Goal: Check status: Check status

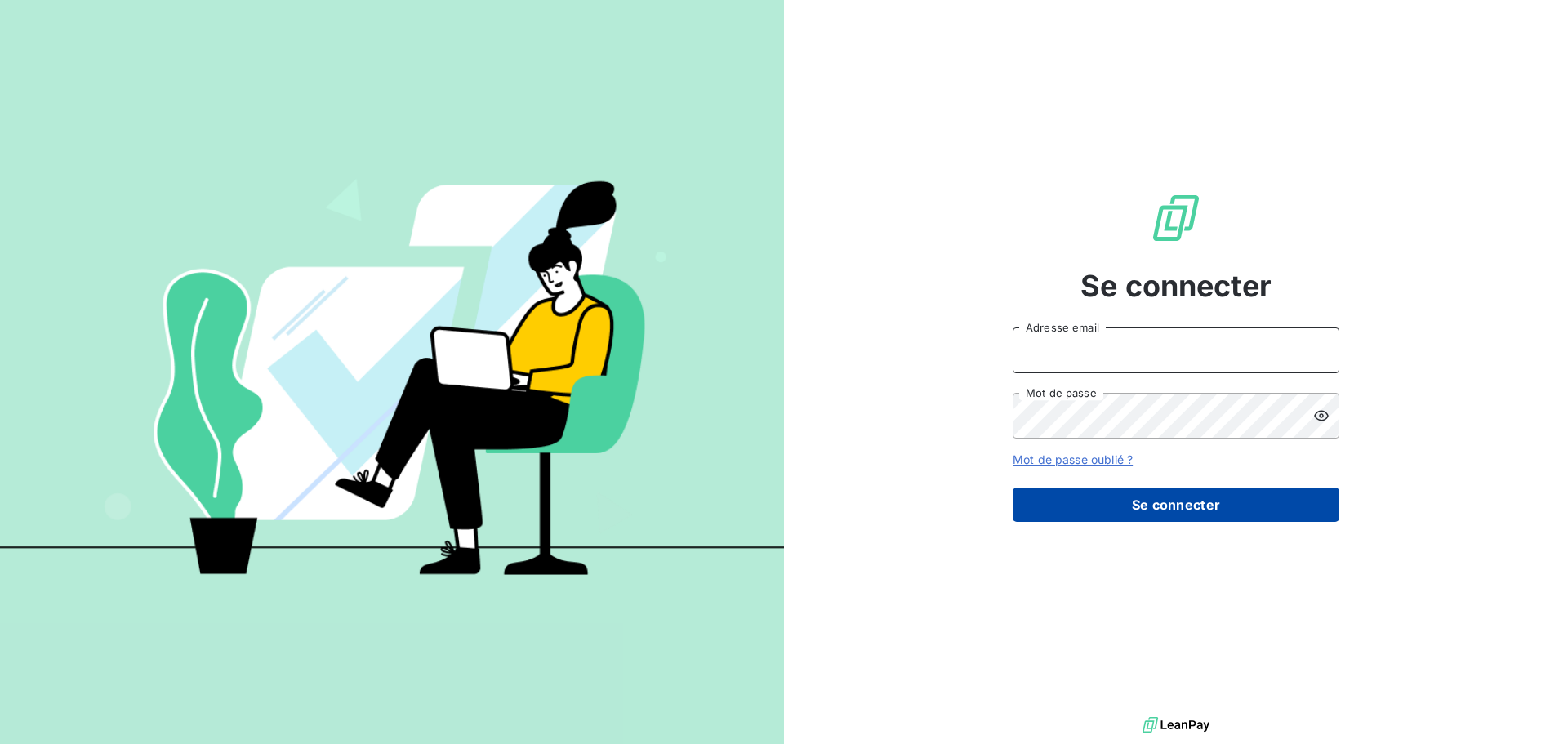
type input "[EMAIL_ADDRESS][DOMAIN_NAME]"
drag, startPoint x: 1160, startPoint y: 505, endPoint x: 1126, endPoint y: 497, distance: 34.9
click at [1160, 506] on button "Se connecter" at bounding box center [1176, 505] width 327 height 35
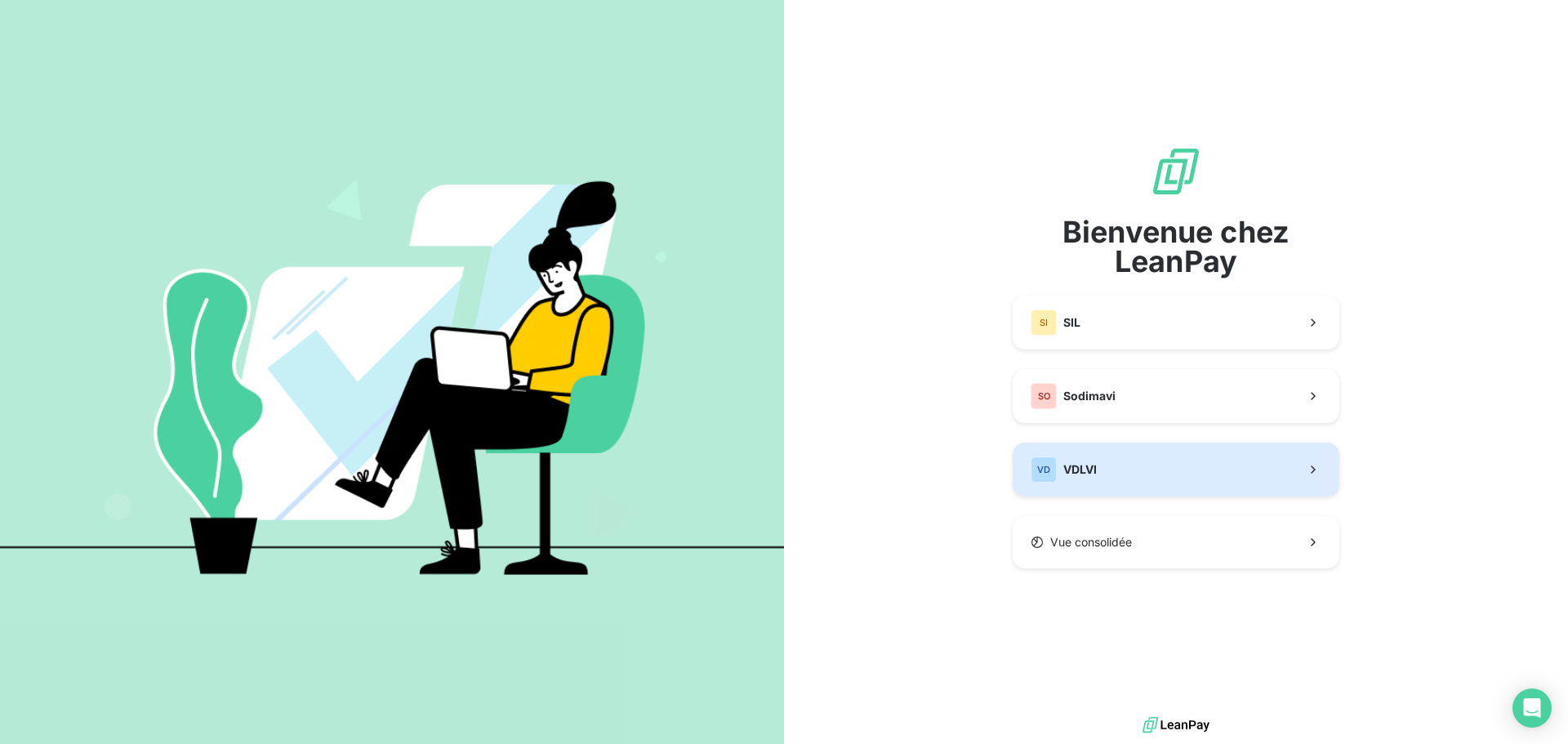
click at [1113, 470] on button "VD VDLVI" at bounding box center [1176, 469] width 327 height 54
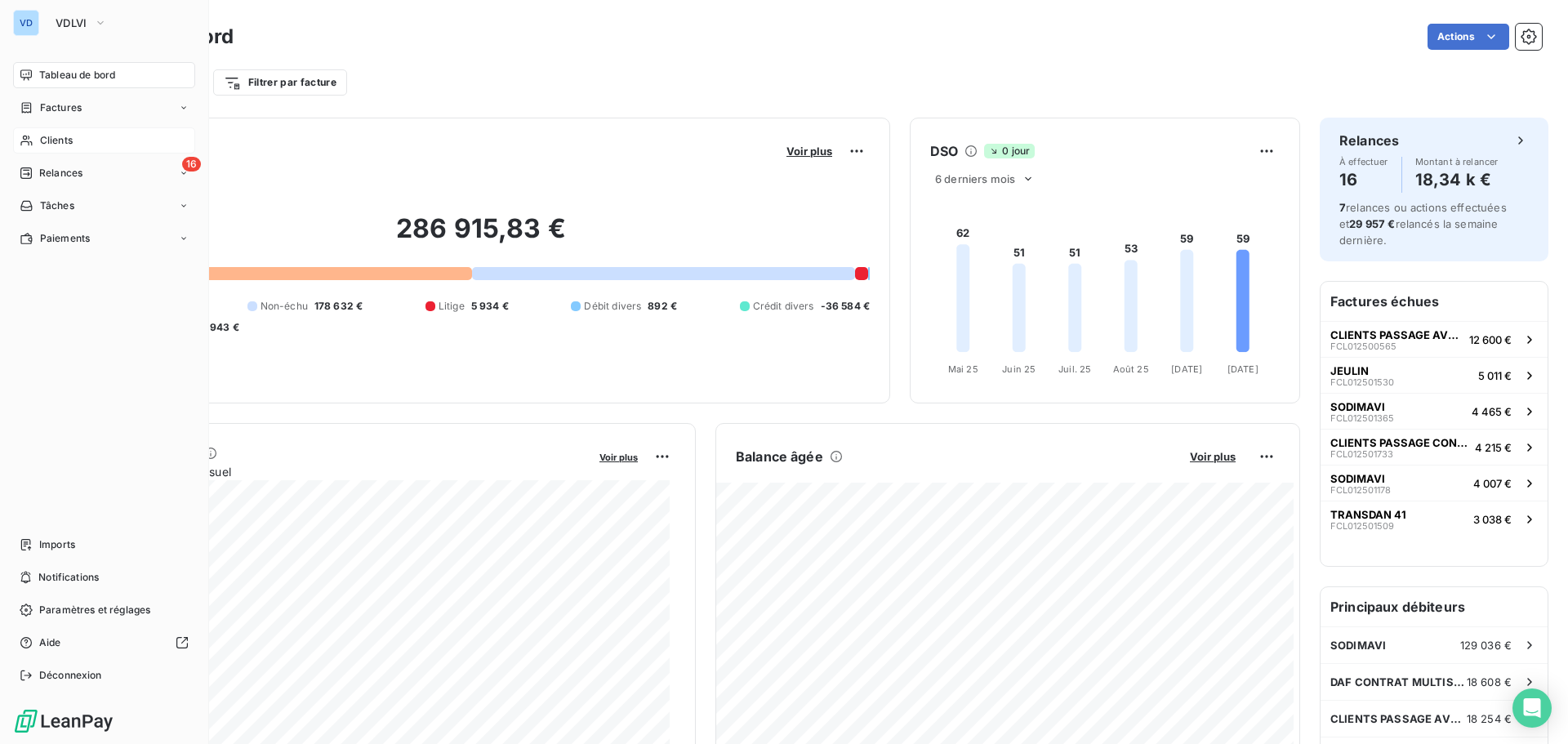
drag, startPoint x: 58, startPoint y: 136, endPoint x: 85, endPoint y: 134, distance: 27.1
click at [58, 136] on span "Clients" at bounding box center [56, 141] width 33 height 15
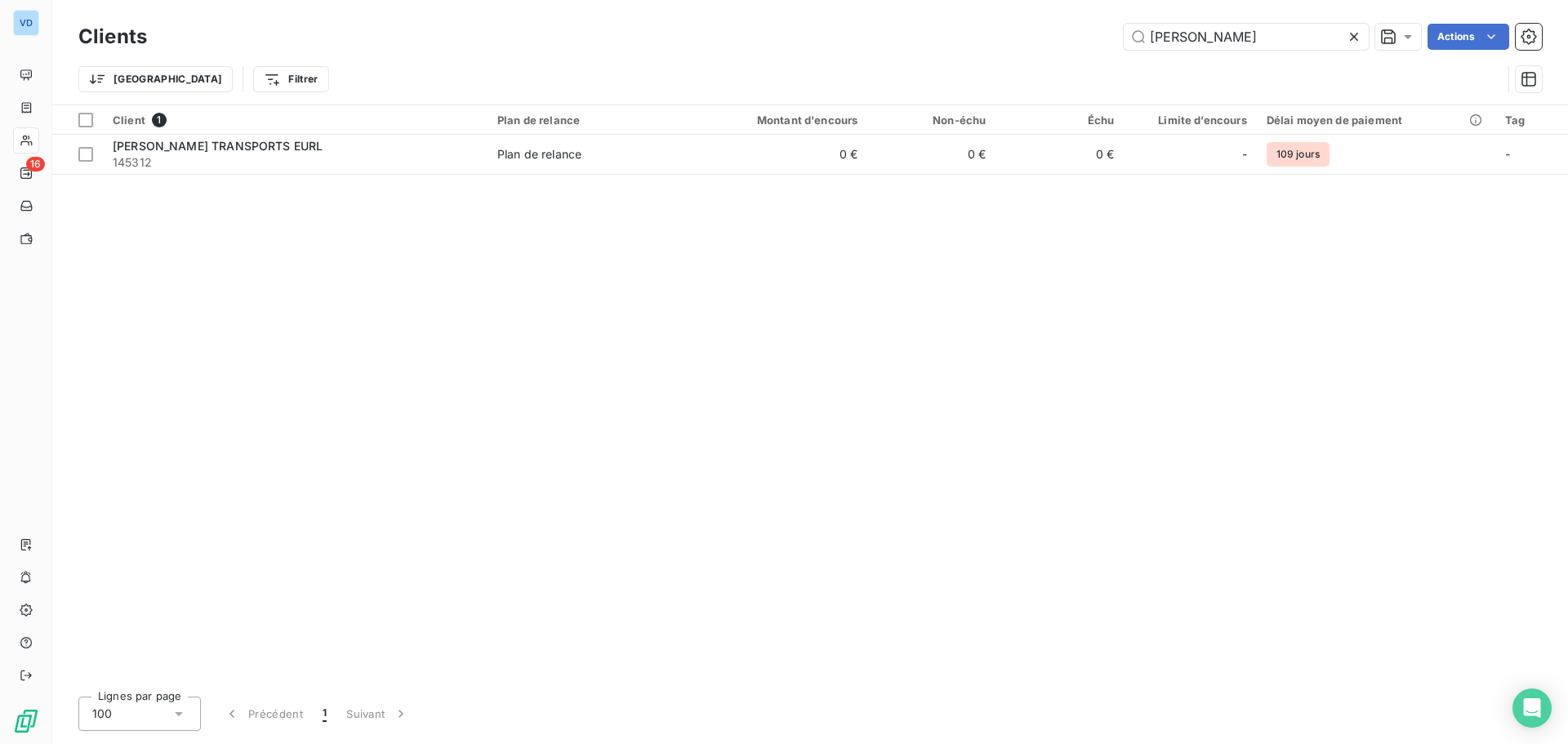
type input "[PERSON_NAME]"
click at [1357, 36] on icon at bounding box center [1354, 36] width 16 height 16
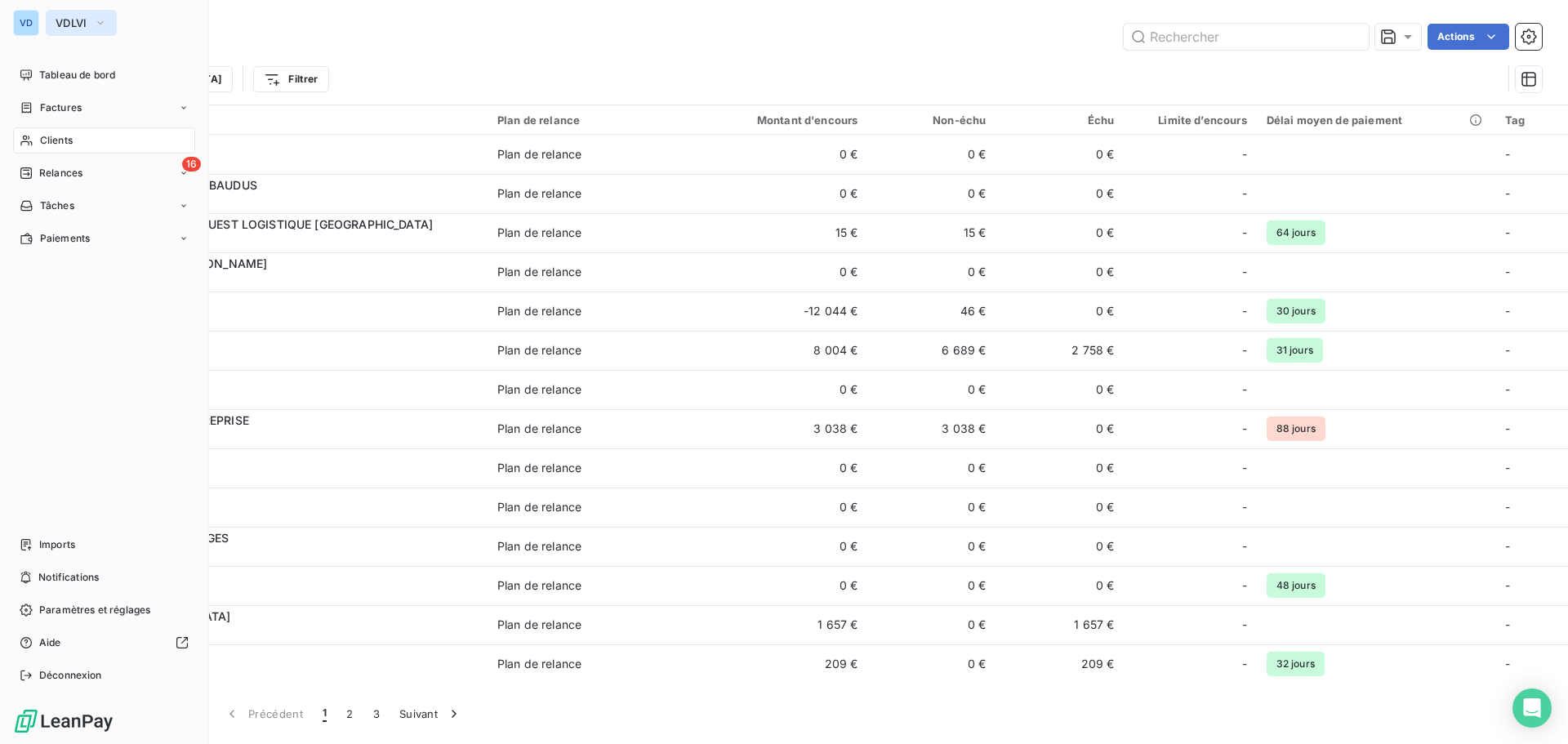
click at [85, 24] on span "VDLVI" at bounding box center [71, 22] width 32 height 13
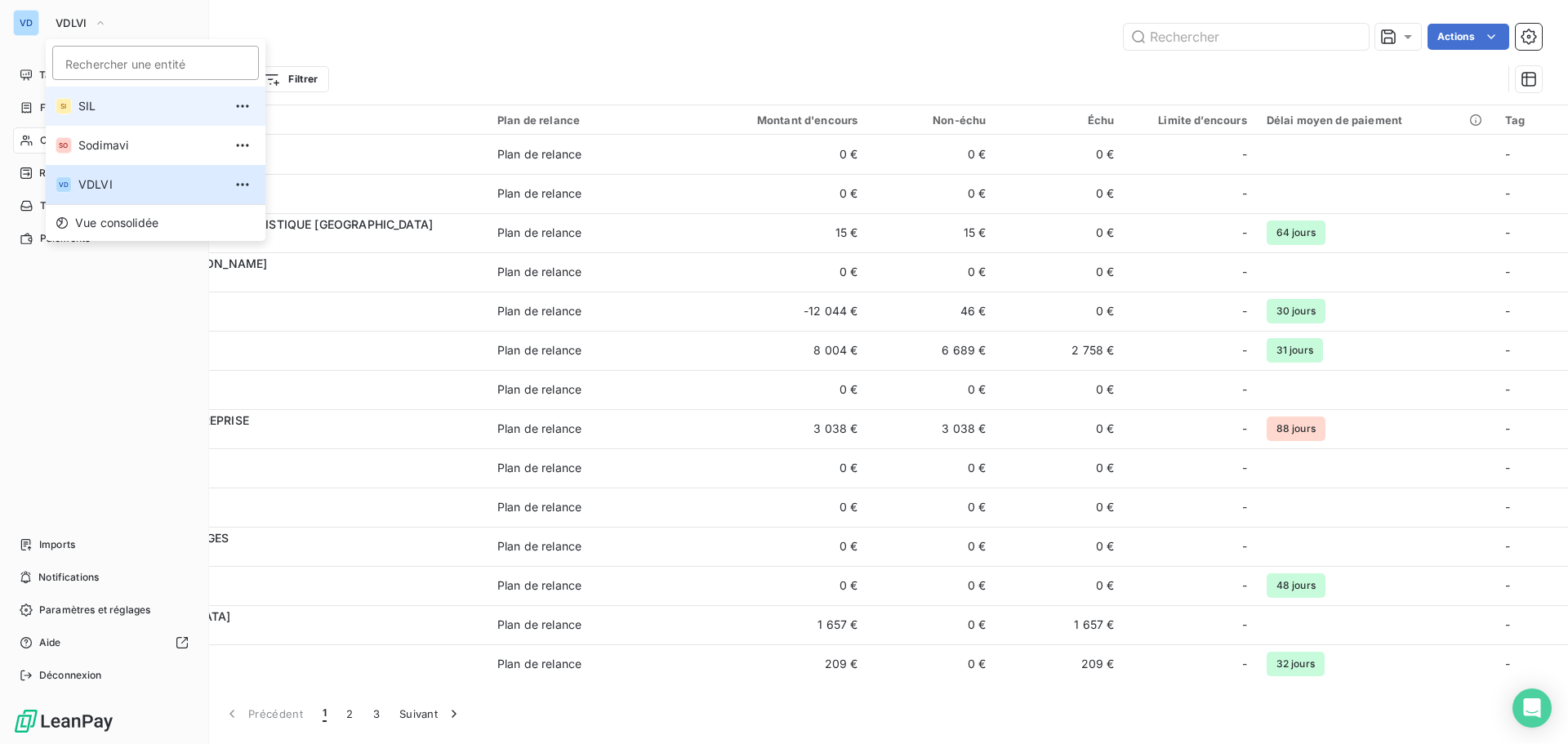
click at [90, 106] on span "SIL" at bounding box center [150, 106] width 144 height 16
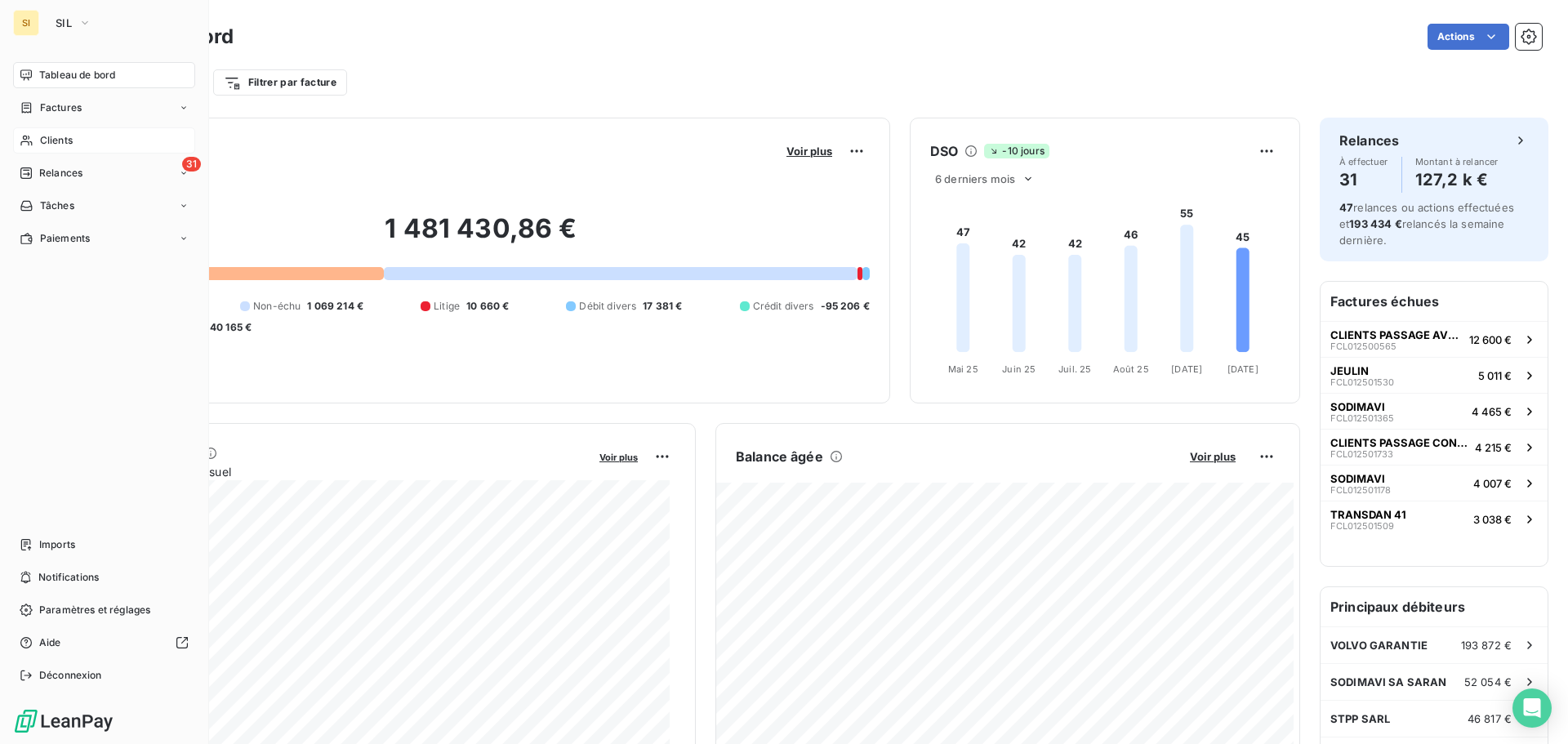
click at [45, 137] on span "Clients" at bounding box center [56, 141] width 33 height 15
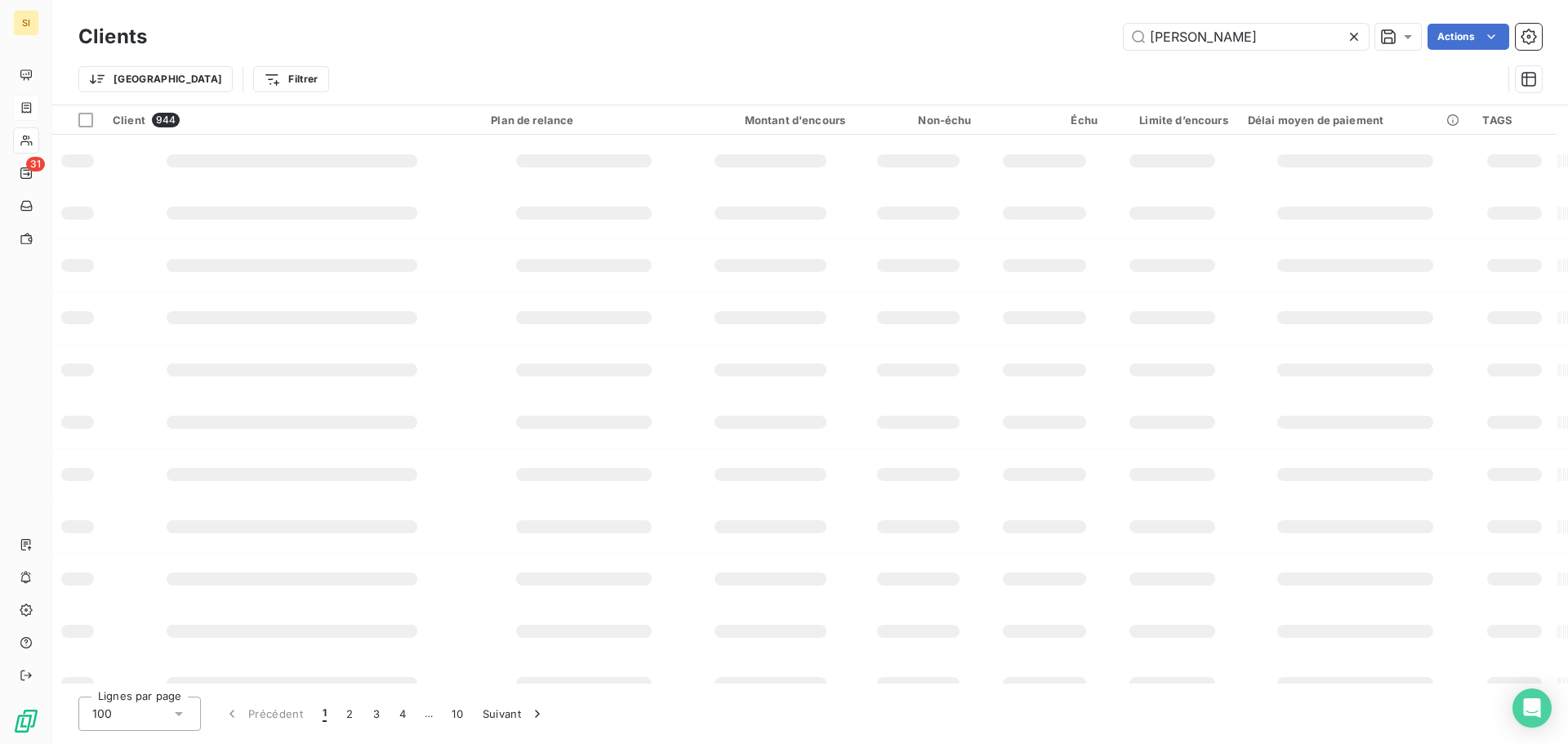
type input "[PERSON_NAME]"
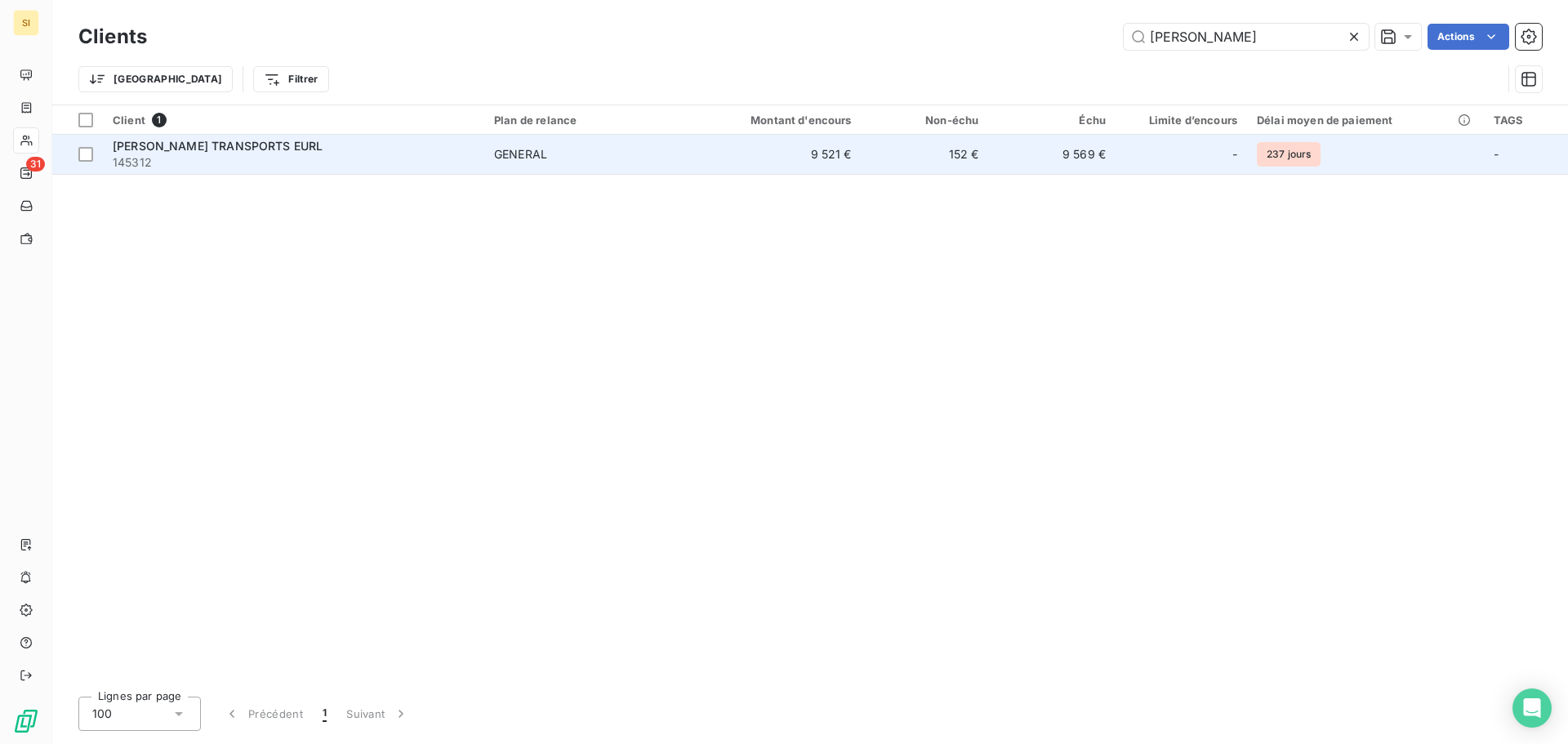
click at [292, 154] on span "145312" at bounding box center [294, 162] width 362 height 16
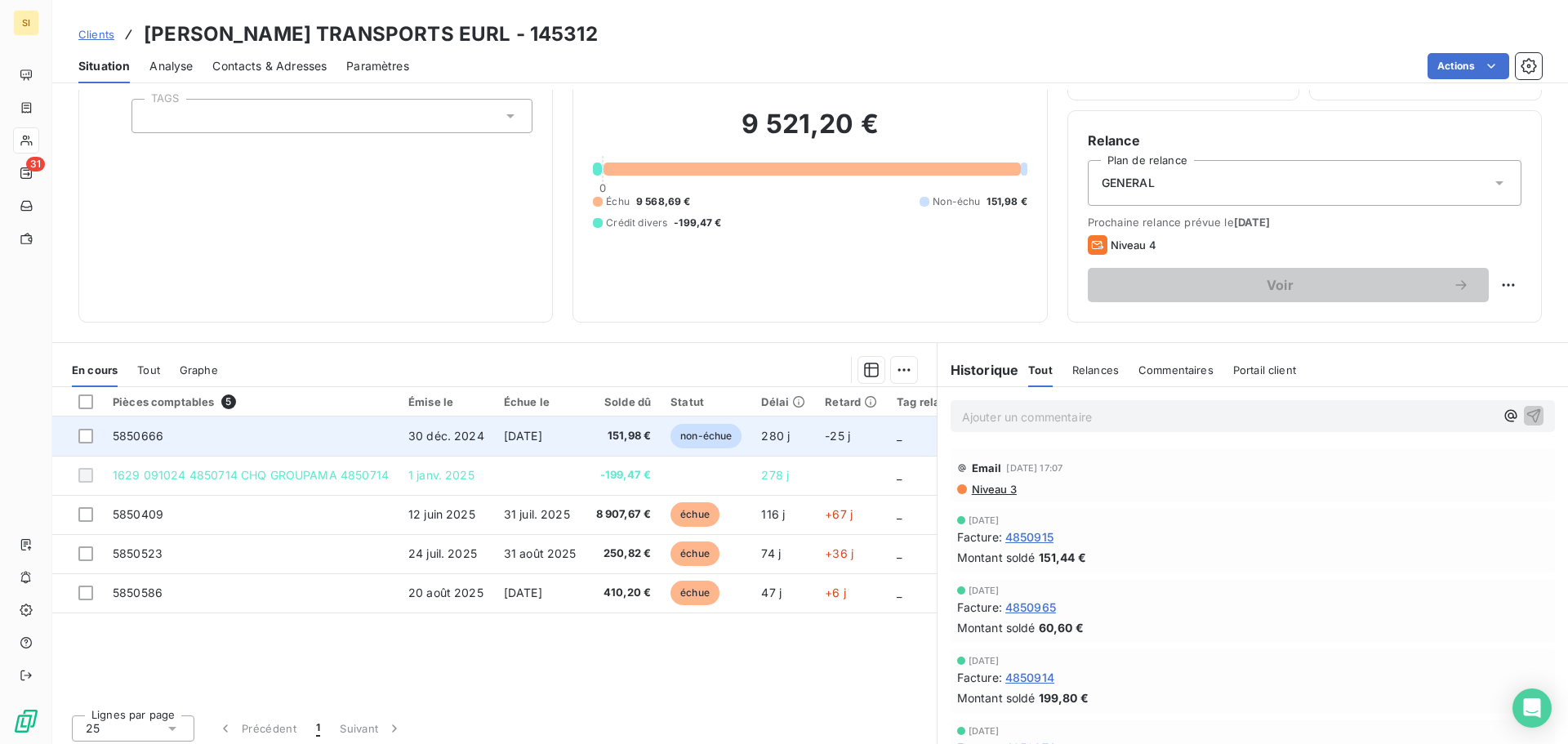
scroll to position [110, 0]
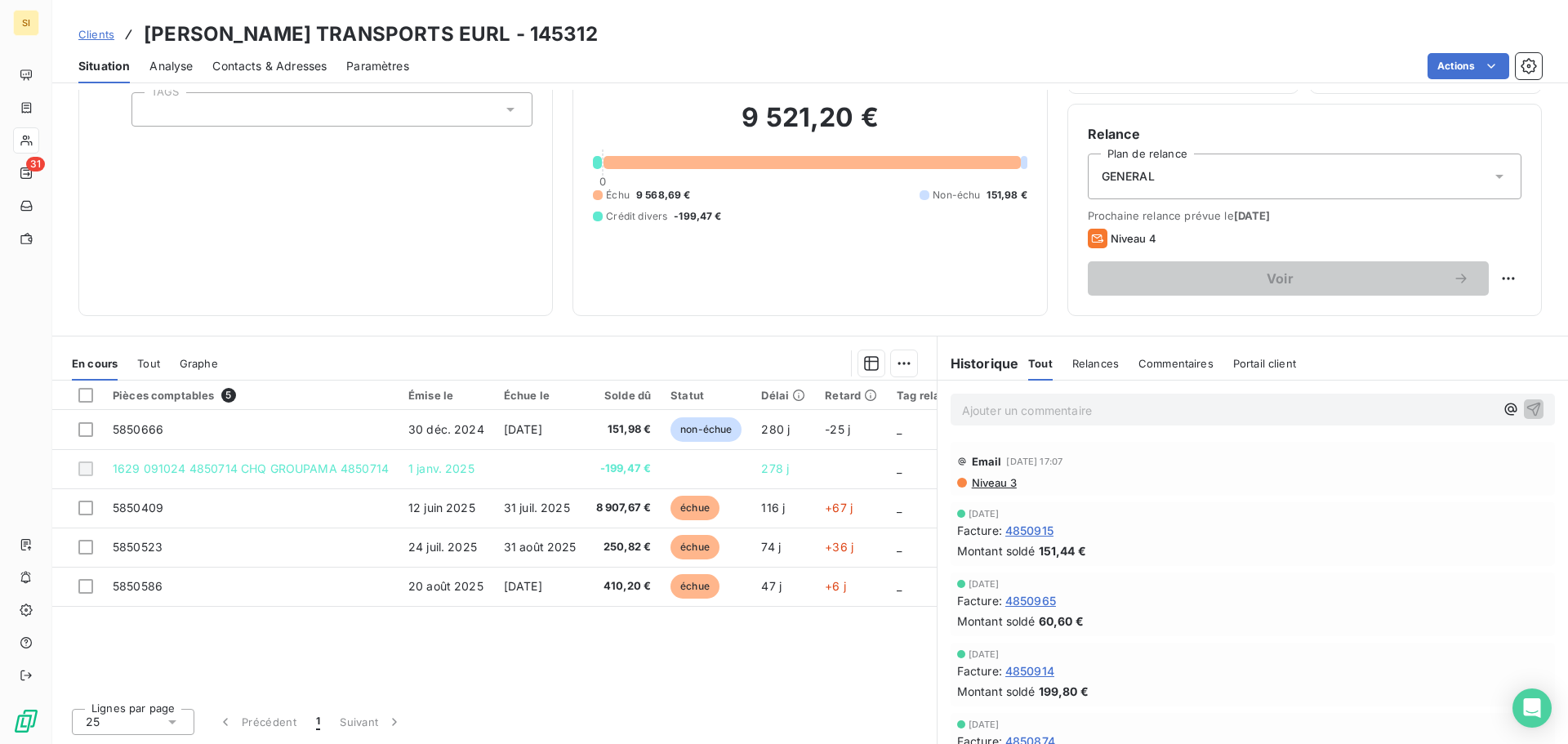
click at [277, 74] on div "Contacts & Adresses" at bounding box center [270, 66] width 114 height 35
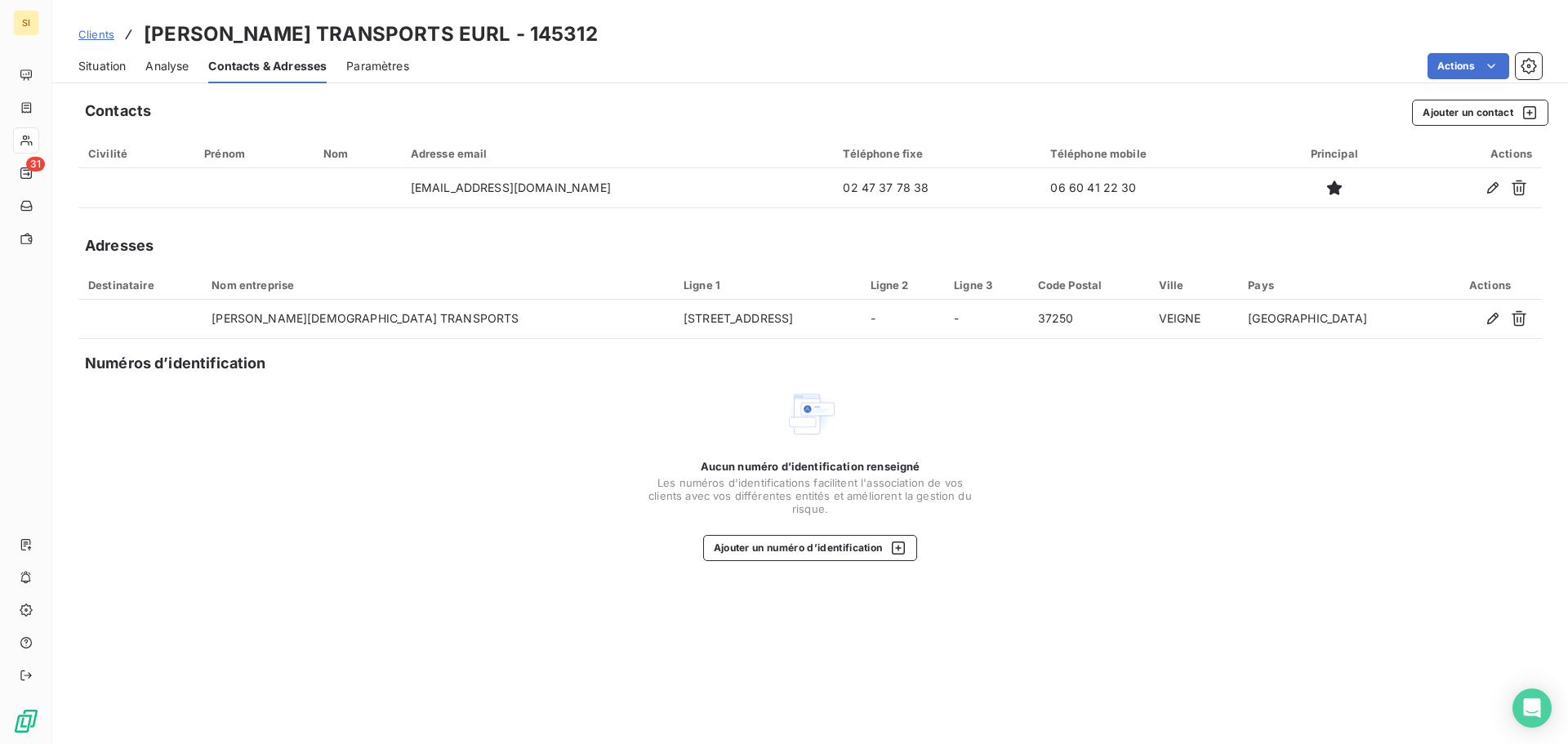
click at [106, 66] on span "Situation" at bounding box center [101, 66] width 47 height 16
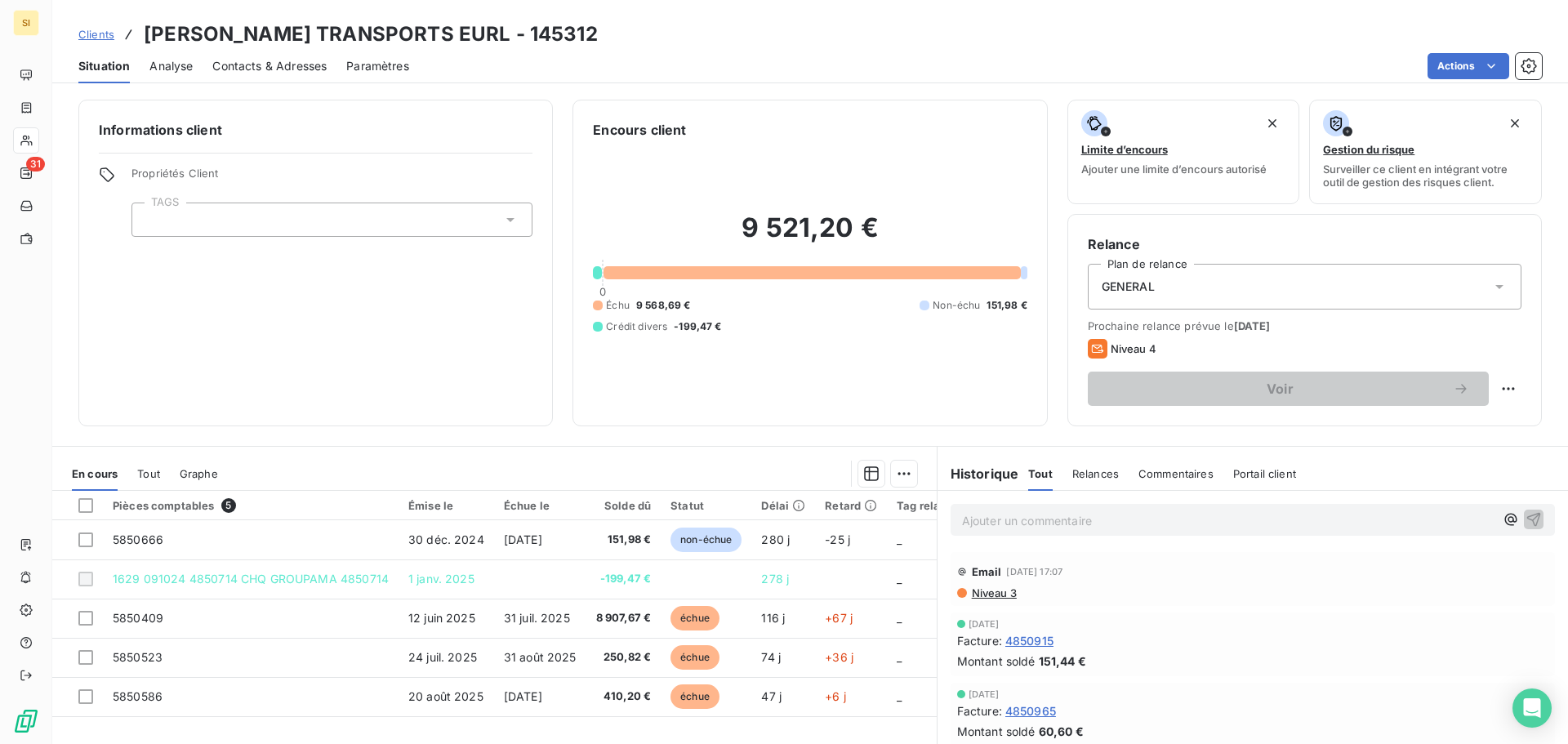
click at [285, 70] on span "Contacts & Adresses" at bounding box center [270, 66] width 114 height 16
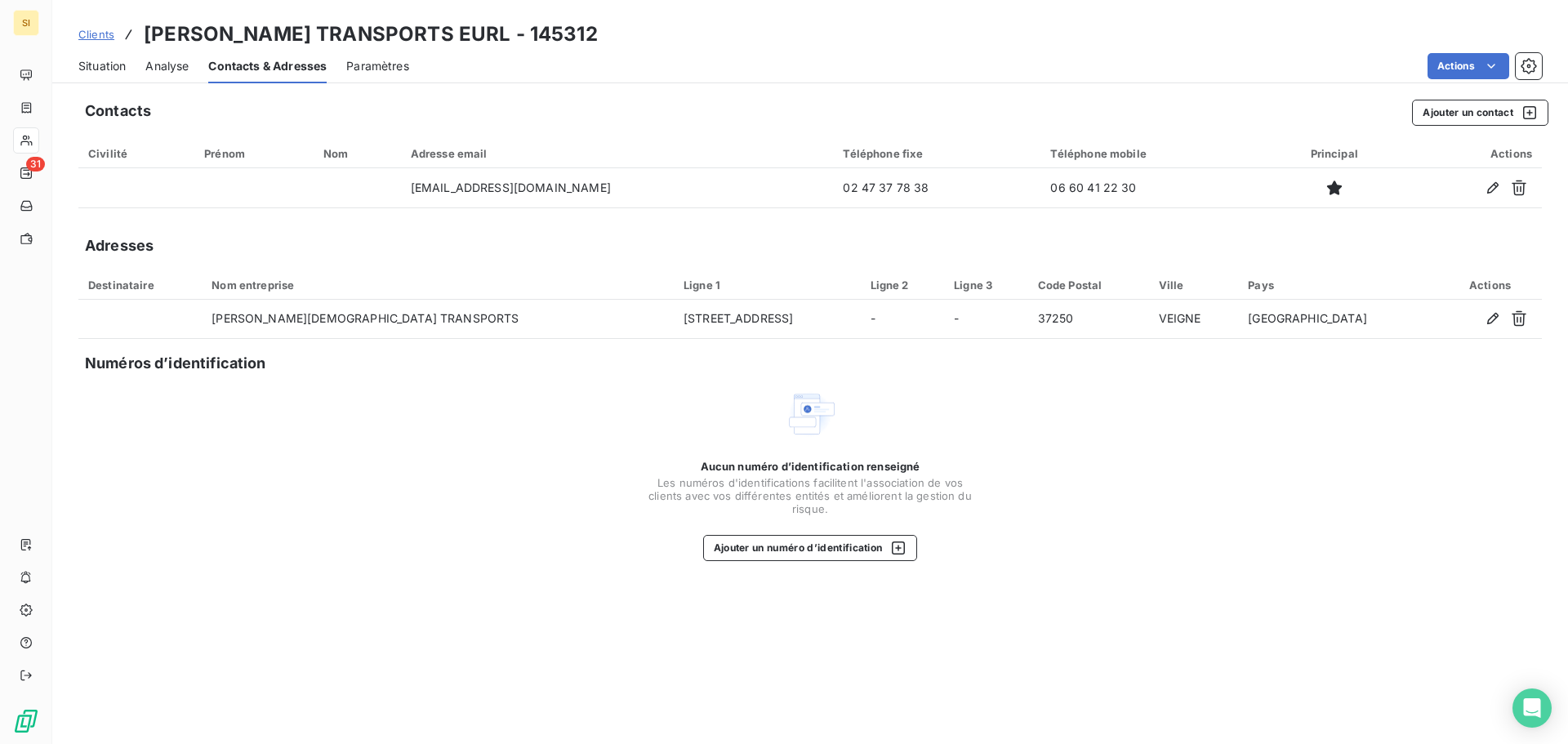
click at [92, 61] on span "Situation" at bounding box center [101, 66] width 47 height 16
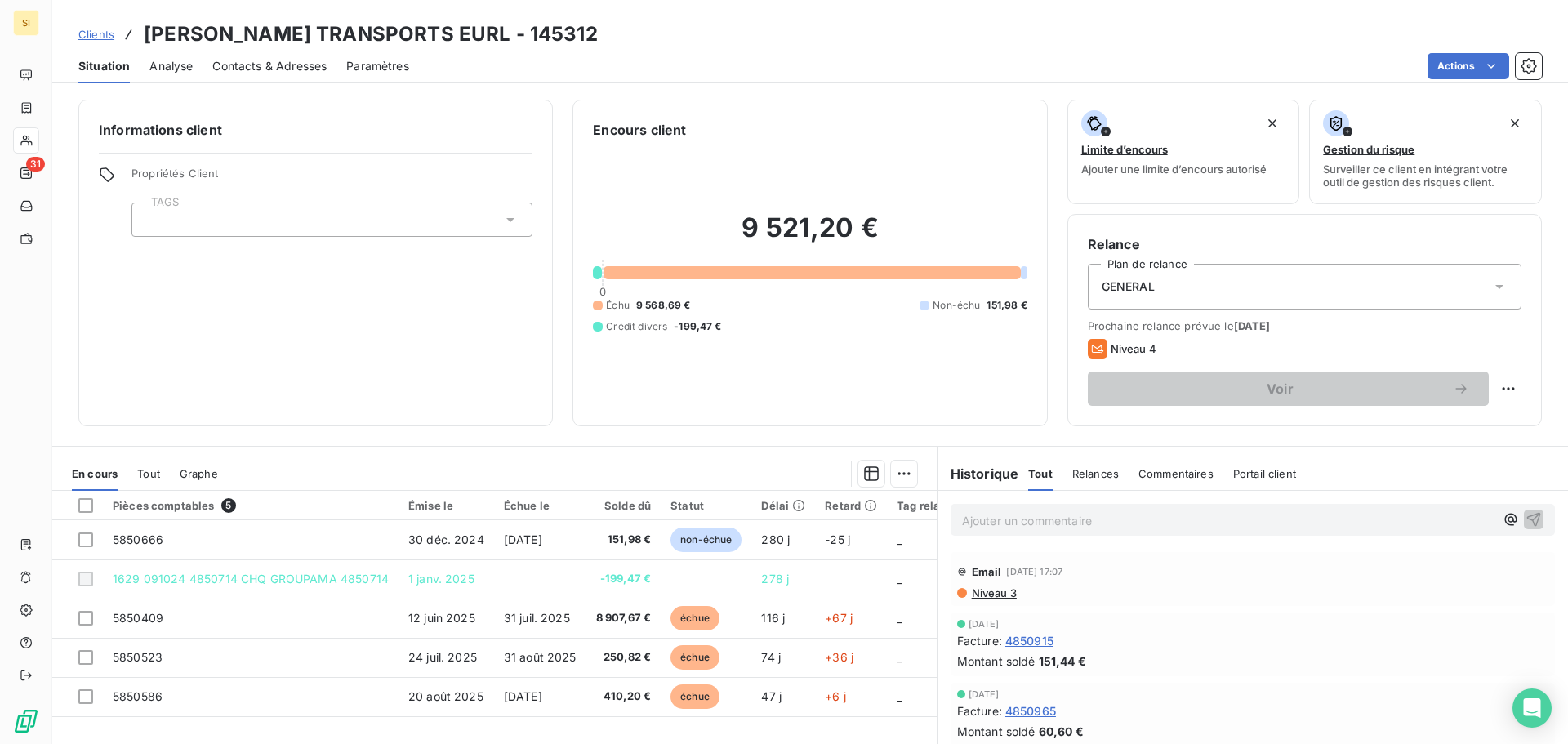
click at [506, 221] on icon at bounding box center [510, 220] width 8 height 4
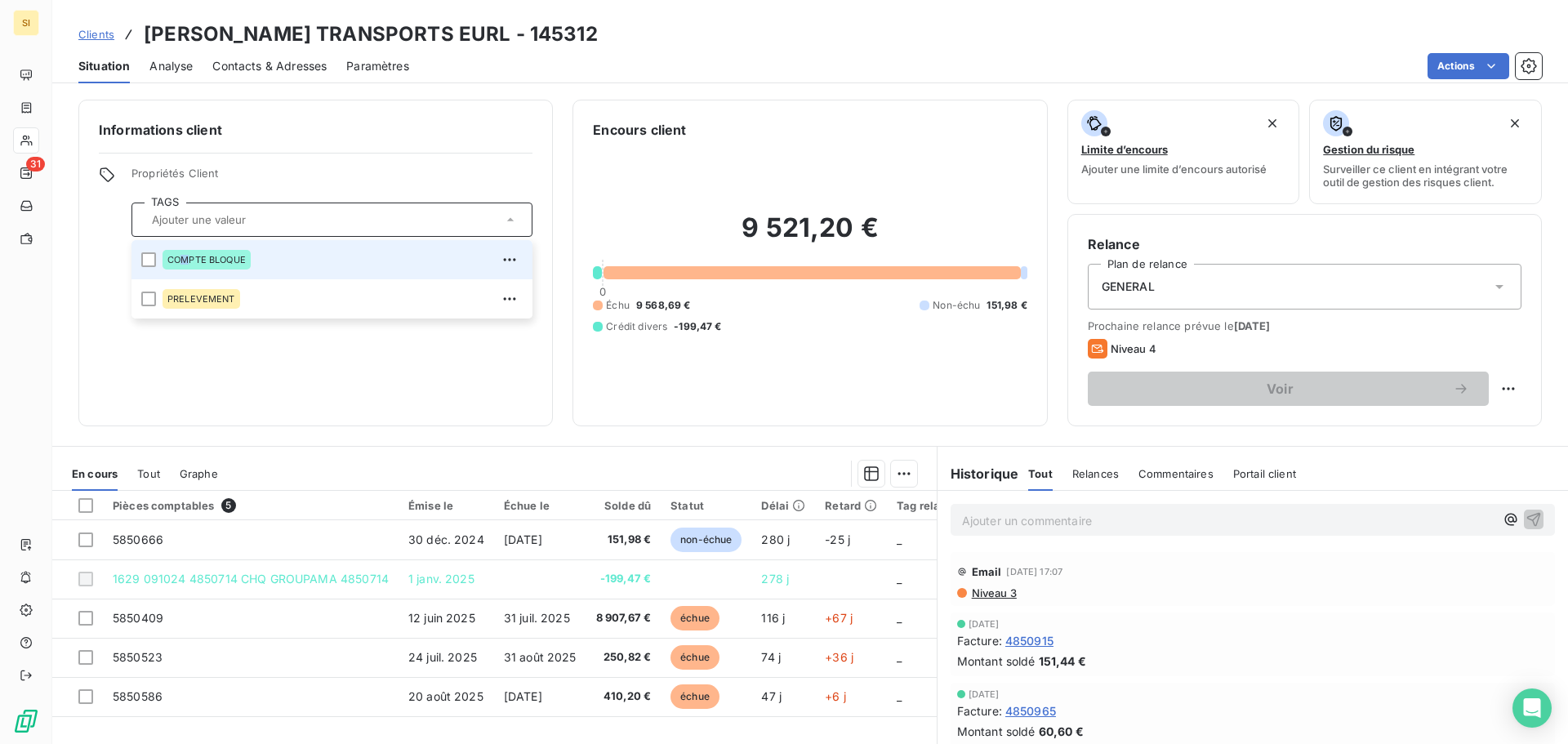
click at [186, 255] on span "COMPTE BLOQUE" at bounding box center [206, 259] width 78 height 10
click at [301, 363] on div "Informations client Propriétés Client TAGS COMPTE BLOQUE COMPTE BLOQUE PRELEVEM…" at bounding box center [315, 263] width 474 height 327
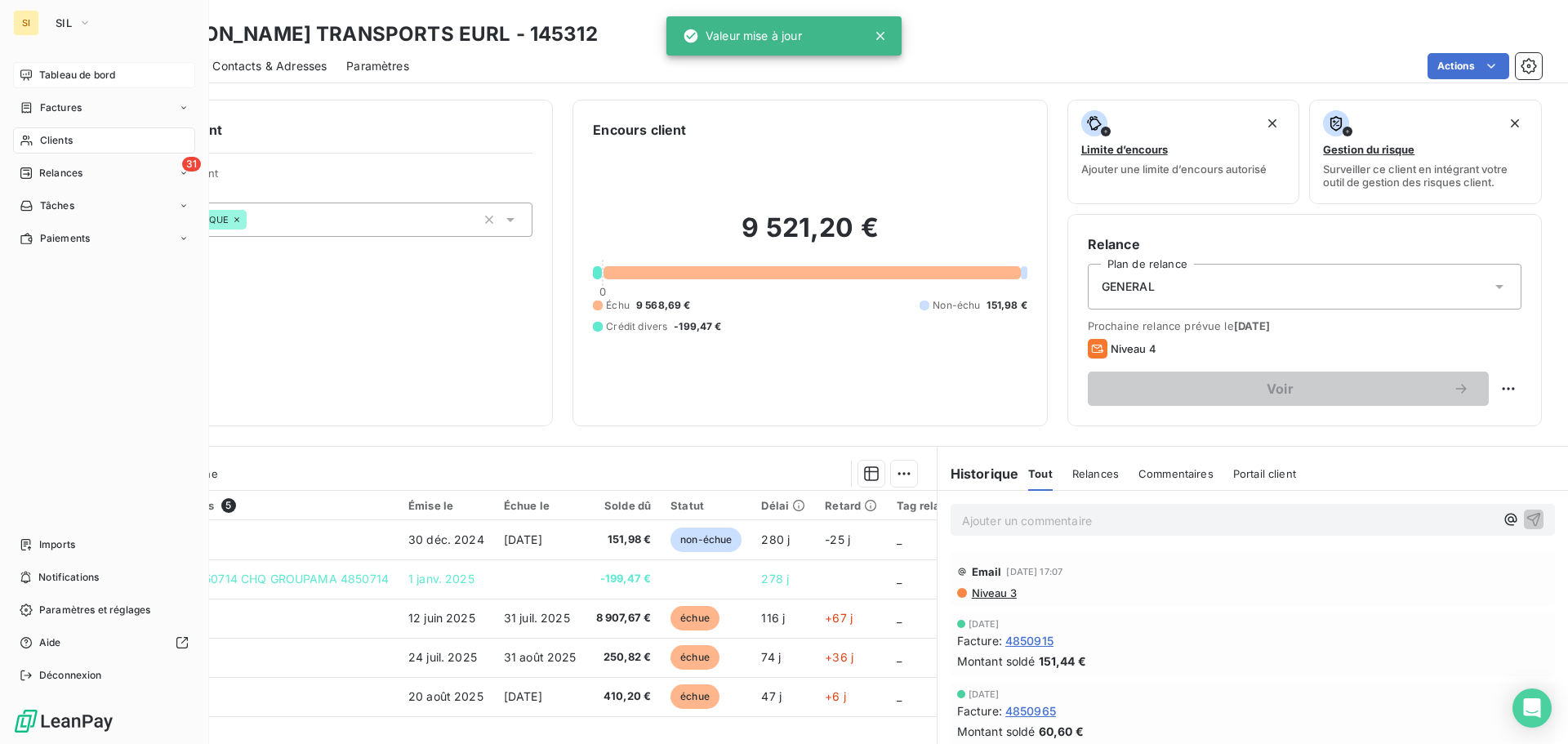
click at [55, 71] on span "Tableau de bord" at bounding box center [77, 75] width 76 height 15
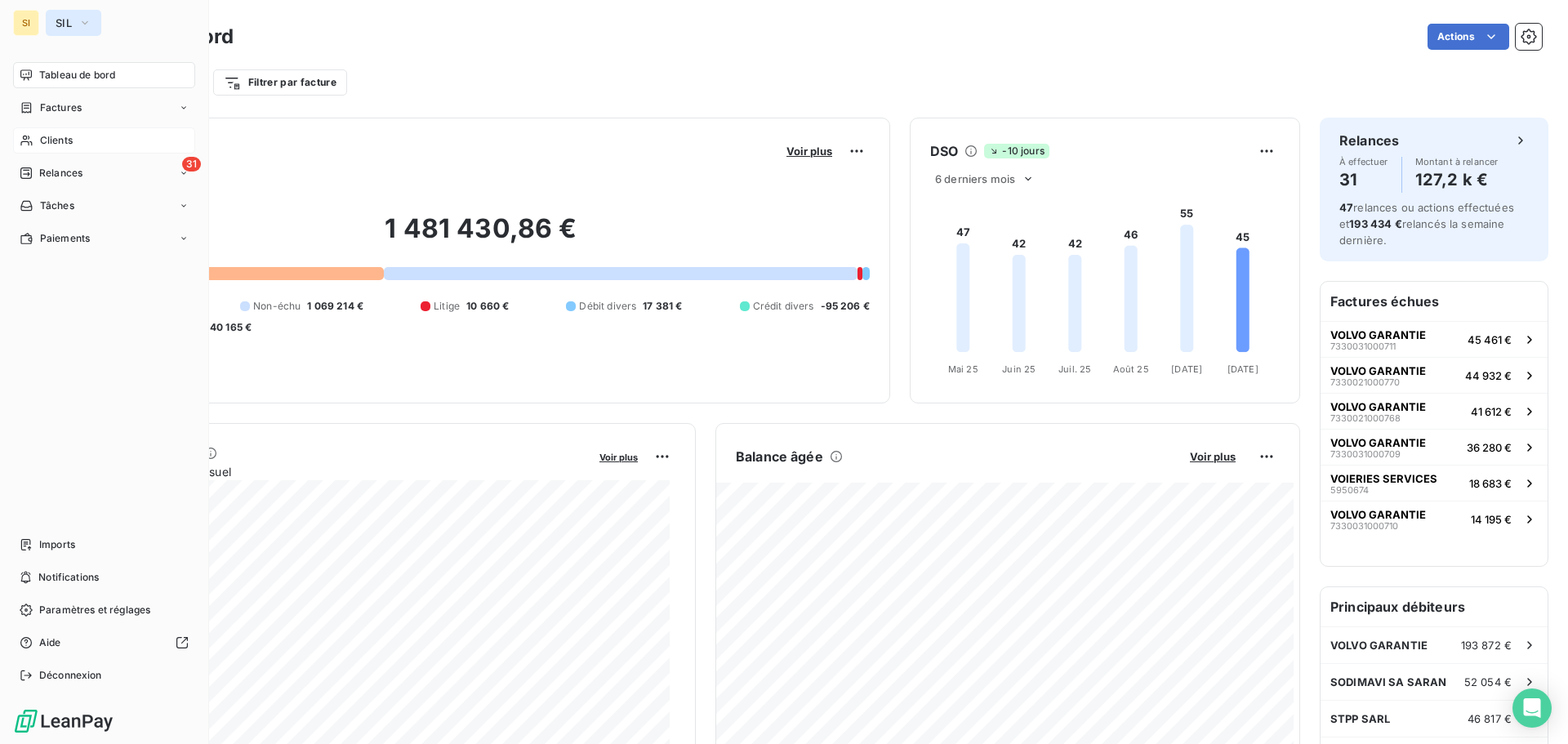
click at [85, 20] on icon "button" at bounding box center [85, 23] width 13 height 16
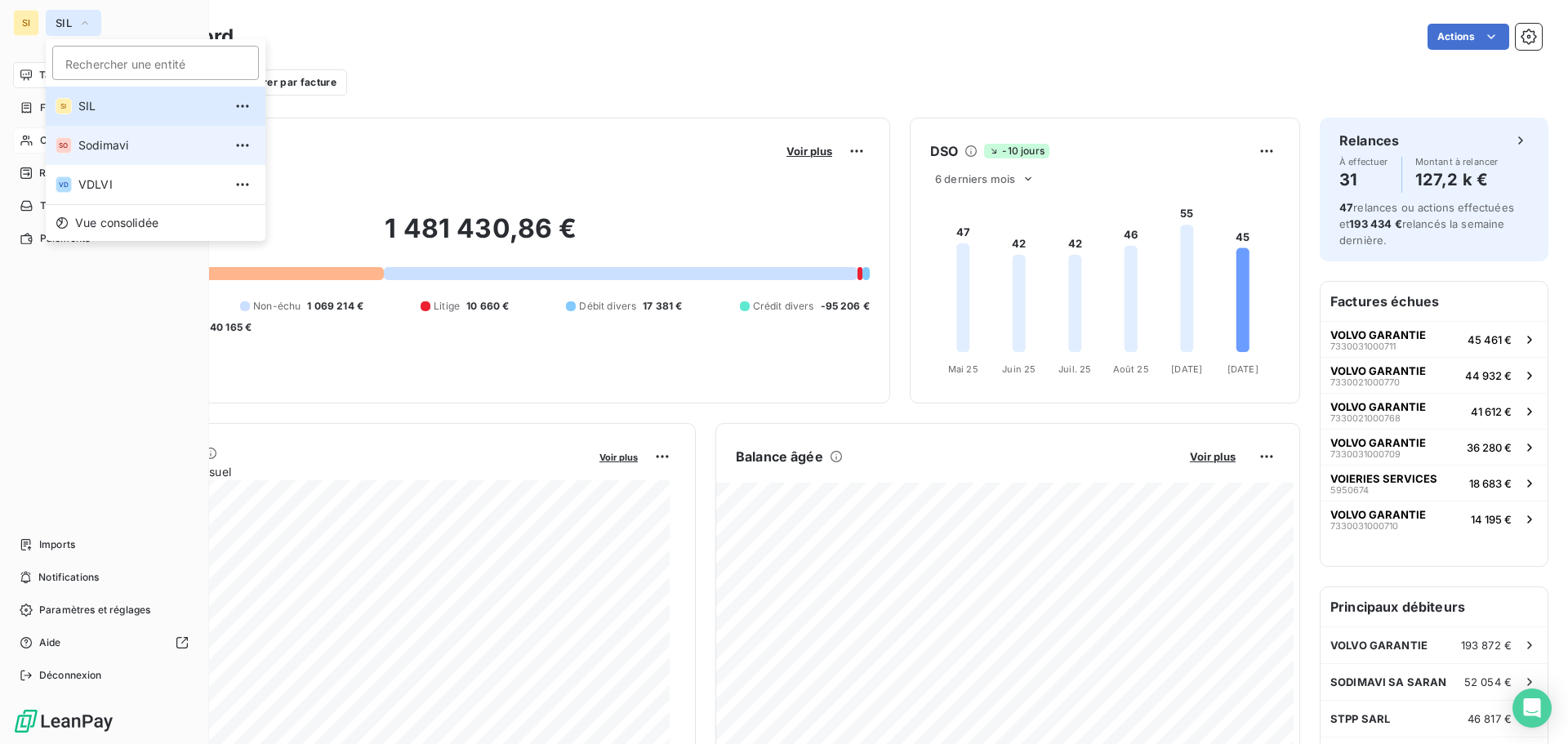
click at [105, 142] on span "Sodimavi" at bounding box center [150, 145] width 144 height 16
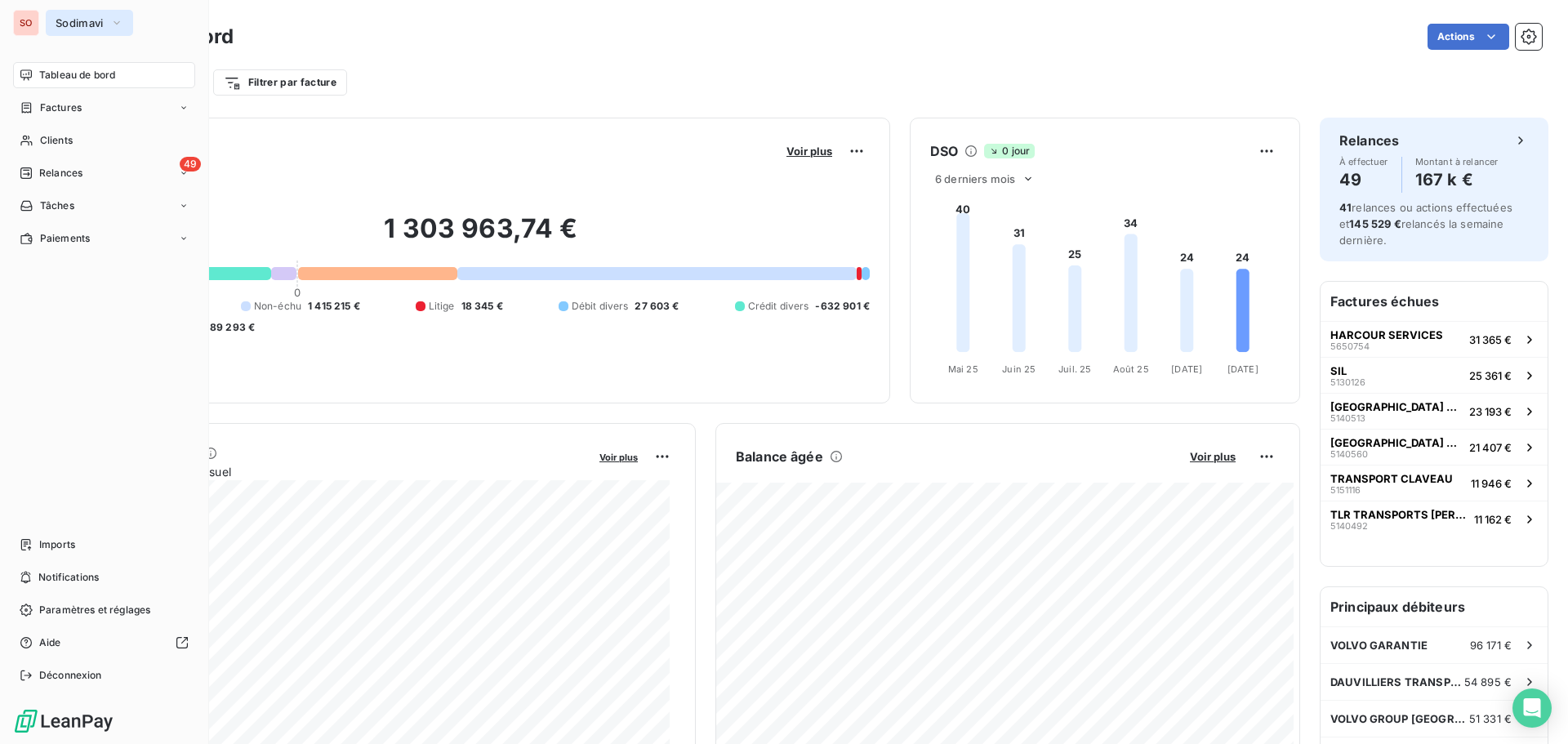
click at [66, 23] on span "Sodimavi" at bounding box center [79, 22] width 48 height 13
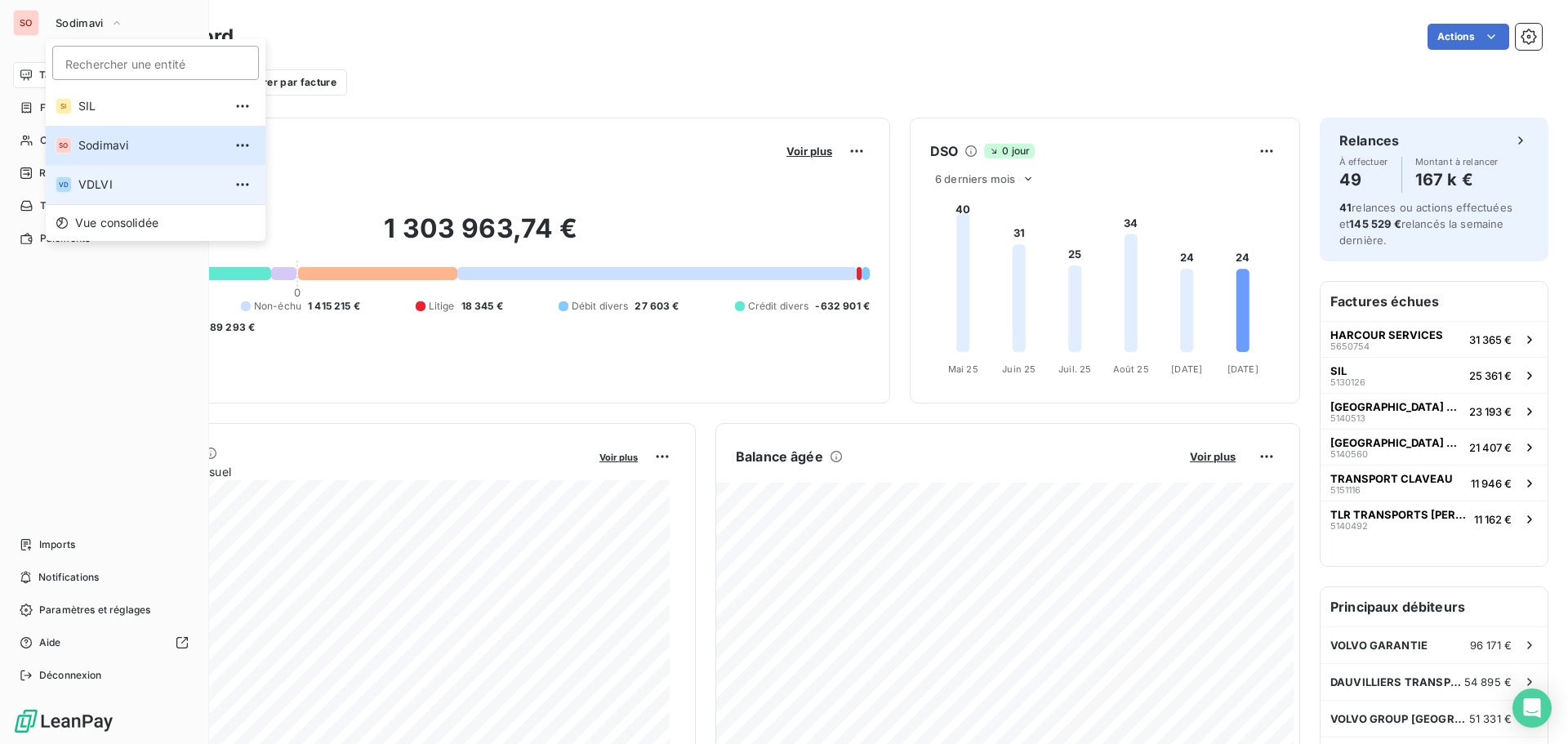
click at [103, 187] on span "VDLVI" at bounding box center [150, 184] width 144 height 16
